Goal: Navigation & Orientation: Find specific page/section

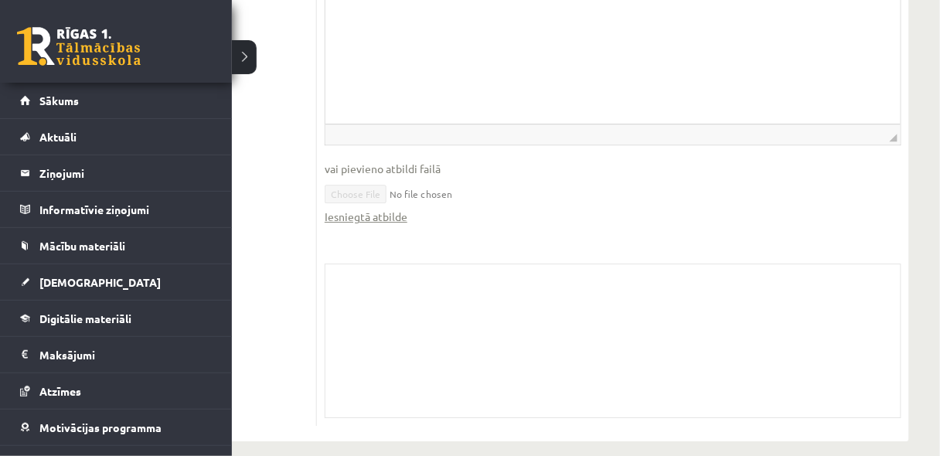
click at [70, 60] on link at bounding box center [79, 46] width 124 height 39
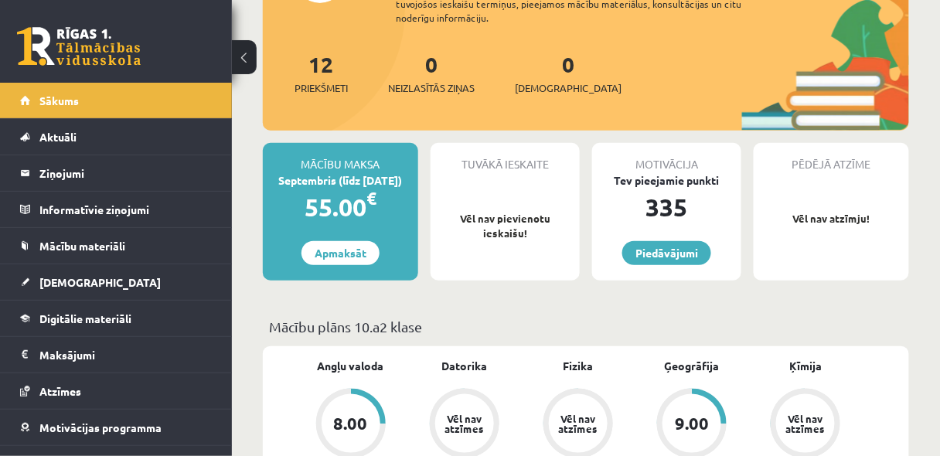
scroll to position [165, 0]
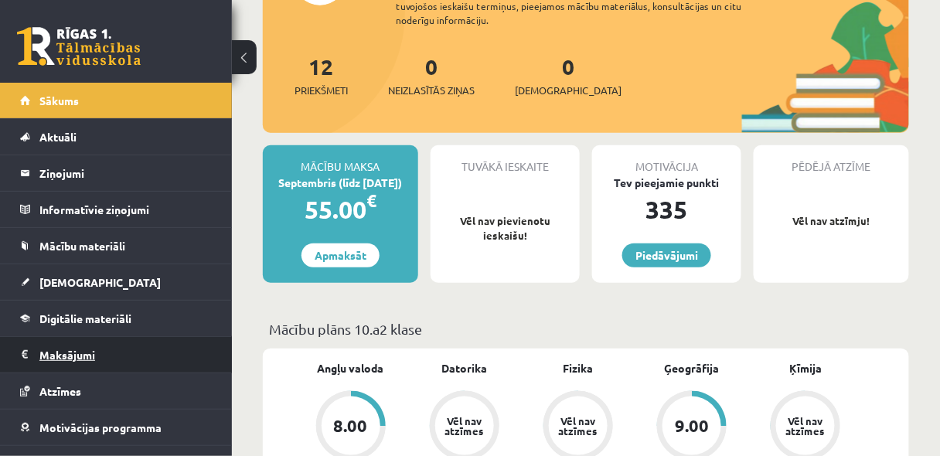
click at [98, 357] on legend "Maksājumi 0" at bounding box center [125, 355] width 173 height 36
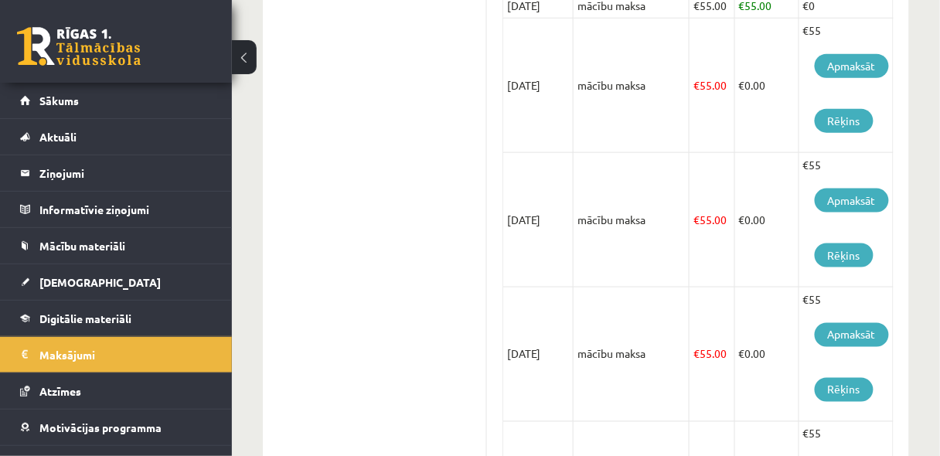
scroll to position [412, 0]
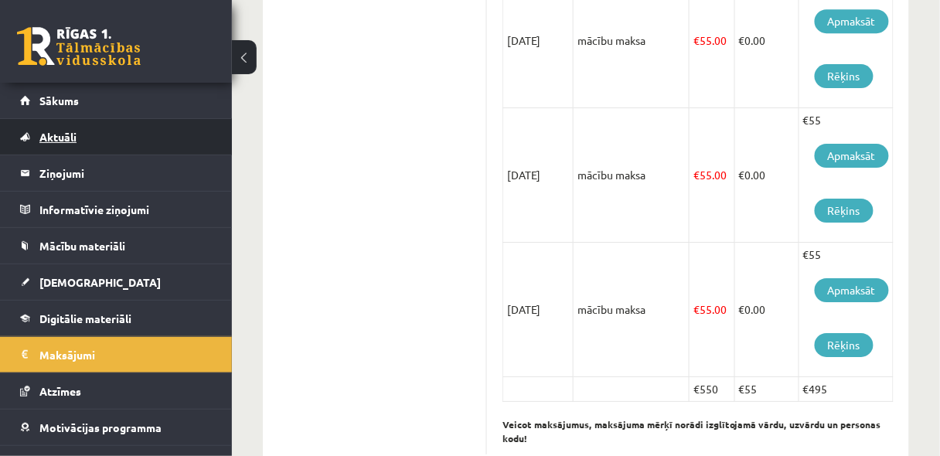
scroll to position [1124, 0]
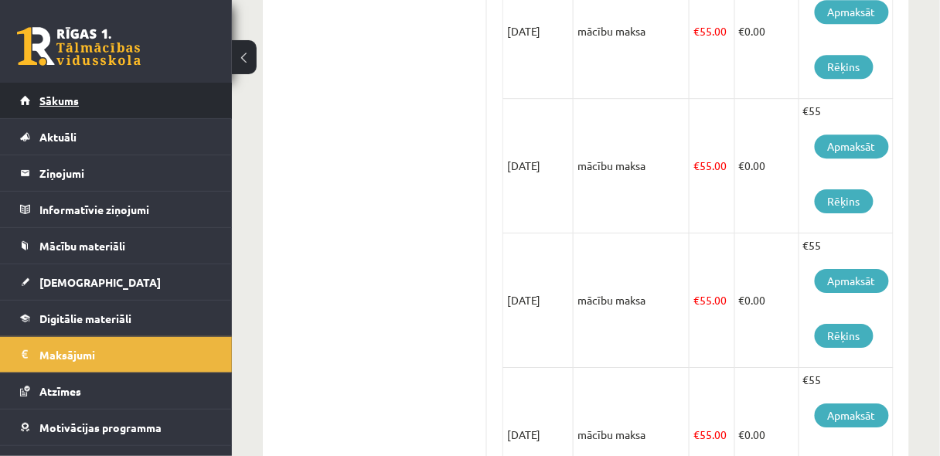
click at [65, 103] on span "Sākums" at bounding box center [58, 101] width 39 height 14
